Goal: Task Accomplishment & Management: Manage account settings

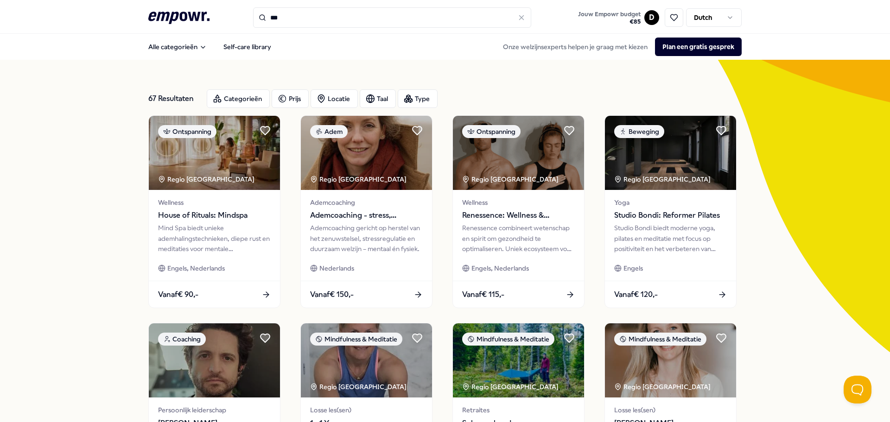
click at [640, 16] on link "Jouw Empowr budget € 85" at bounding box center [609, 17] width 70 height 19
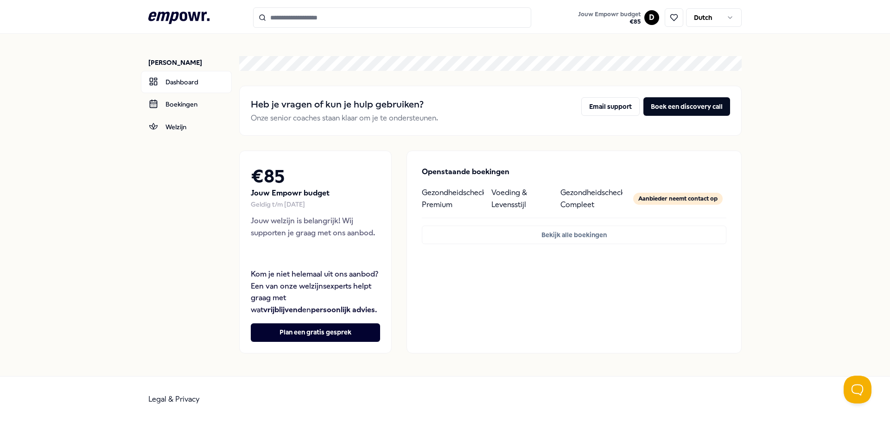
click at [729, 19] on html ".empowr-logo_svg__cls-1{fill:#03032f} Jouw Empowr budget € 85 D [DEMOGRAPHIC_DA…" at bounding box center [445, 211] width 890 height 422
click at [779, 56] on html ".empowr-logo_svg__cls-1{fill:#03032f} Jouw Empowr budget € 85 D [DEMOGRAPHIC_DA…" at bounding box center [445, 211] width 890 height 422
click at [654, 19] on html ".empowr-logo_svg__cls-1{fill:#03032f} Jouw Empowr budget € 85 D [DEMOGRAPHIC_DA…" at bounding box center [445, 211] width 890 height 422
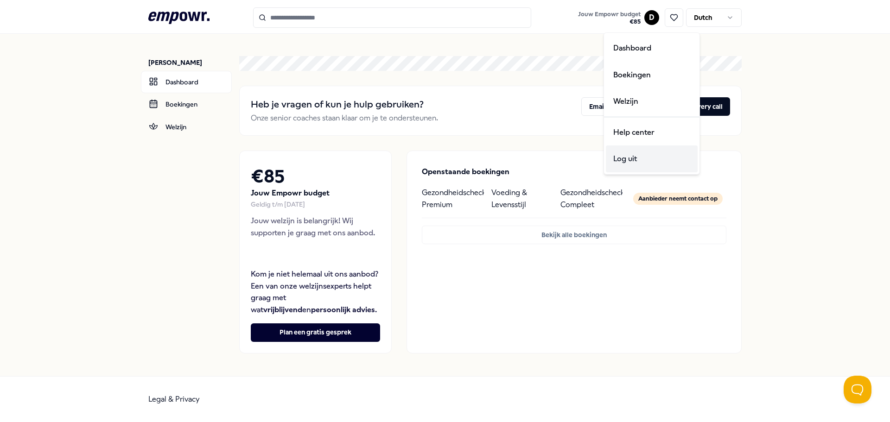
click at [632, 158] on div "Log uit" at bounding box center [652, 159] width 92 height 27
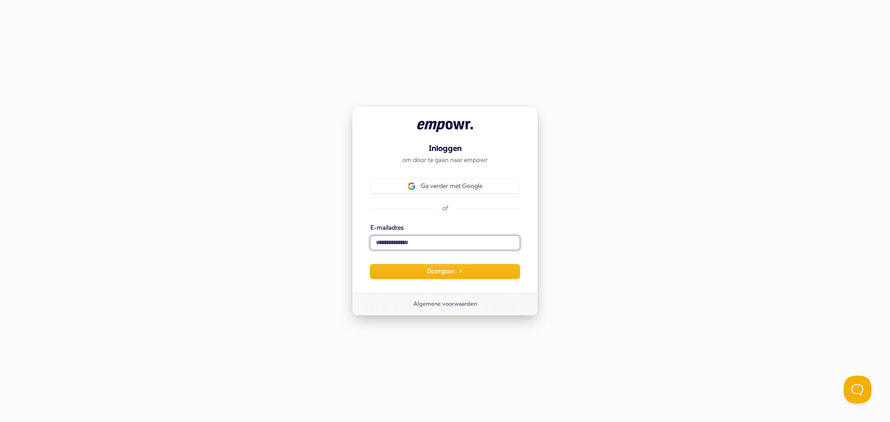
click at [441, 245] on input "E-mailadres" at bounding box center [444, 243] width 149 height 14
click at [580, 237] on div "Inloggen om door te gaan naar empowr Ga verder met Google of E-mailadres Doorga…" at bounding box center [445, 211] width 890 height 422
click at [407, 239] on input "E-mailadres" at bounding box center [444, 243] width 149 height 14
click at [437, 274] on span "Doorgaan" at bounding box center [445, 271] width 36 height 8
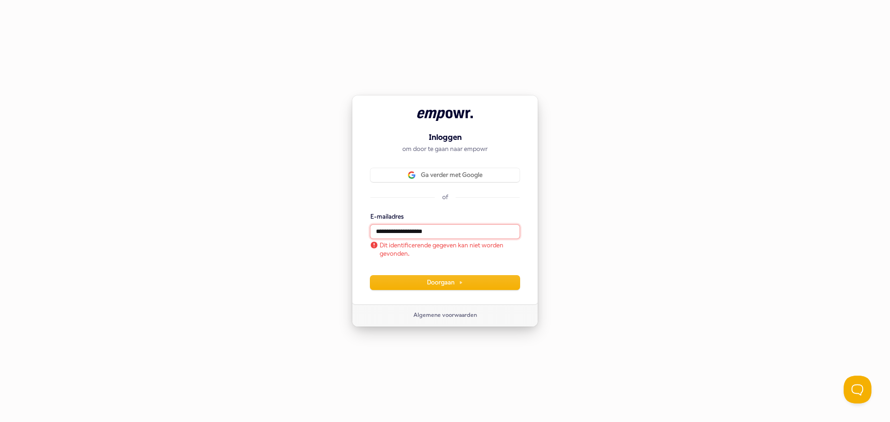
click at [455, 235] on input "**********" at bounding box center [444, 232] width 149 height 14
click at [392, 234] on input "**********" at bounding box center [444, 232] width 149 height 14
click at [440, 280] on span "Doorgaan" at bounding box center [445, 283] width 36 height 8
drag, startPoint x: 394, startPoint y: 233, endPoint x: 378, endPoint y: 226, distance: 17.8
click at [363, 232] on div "**********" at bounding box center [445, 200] width 186 height 210
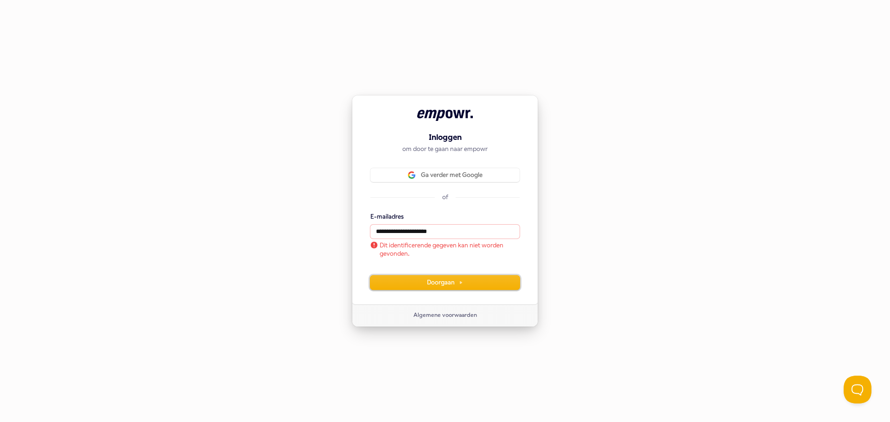
click at [442, 281] on span "Doorgaan" at bounding box center [445, 283] width 36 height 8
type input "**********"
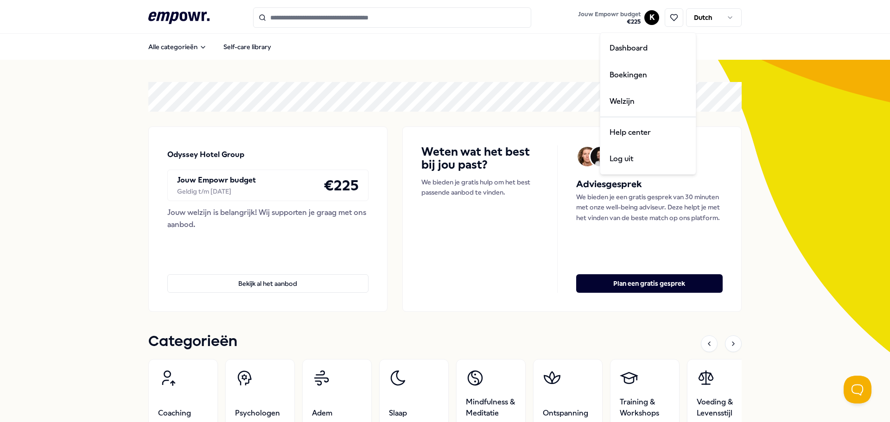
click at [649, 14] on html ".empowr-logo_svg__cls-1{fill:#03032f} Jouw Empowr budget € 225 K Dutch Alle cat…" at bounding box center [445, 211] width 890 height 422
click at [628, 79] on div "Boekingen" at bounding box center [648, 75] width 92 height 27
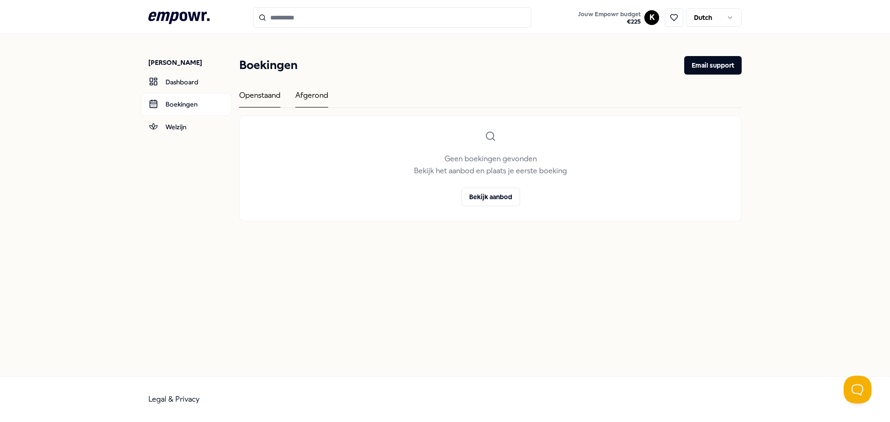
click at [313, 94] on div "Afgerond" at bounding box center [311, 98] width 33 height 18
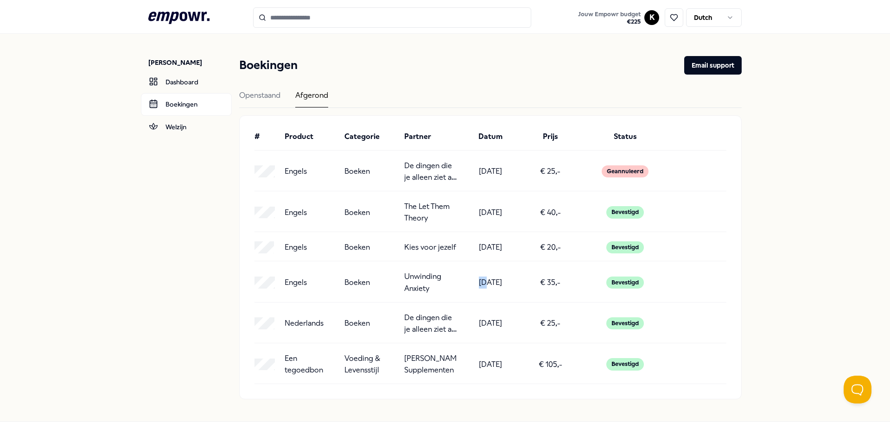
drag, startPoint x: 460, startPoint y: 291, endPoint x: 427, endPoint y: 292, distance: 32.9
click at [446, 293] on div "Engels Boeken Unwinding Anxiety [DATE] € 35,- Bevestigd" at bounding box center [490, 283] width 472 height 24
click at [424, 293] on p "Unwinding Anxiety" at bounding box center [430, 283] width 52 height 24
click at [176, 82] on link "Dashboard" at bounding box center [186, 82] width 91 height 22
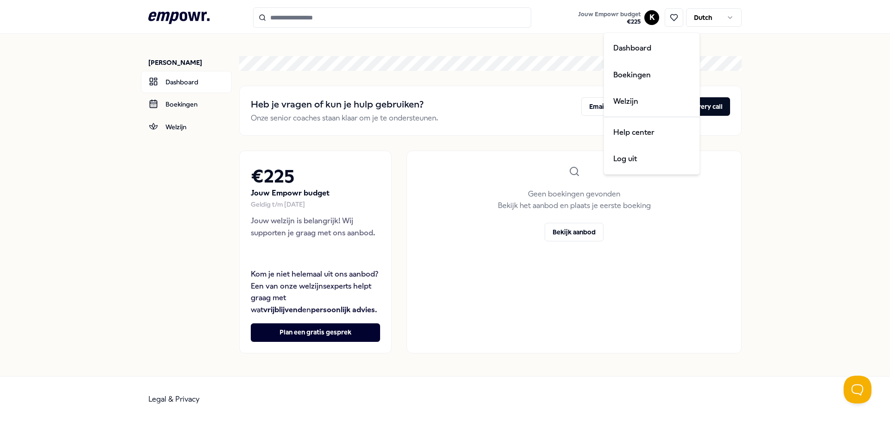
click at [651, 18] on html ".empowr-logo_svg__cls-1{fill:#03032f} Jouw Empowr budget € 225 K Dutch [PERSON_…" at bounding box center [445, 211] width 890 height 422
click at [633, 159] on div "Log uit" at bounding box center [652, 159] width 92 height 27
